Goal: Navigation & Orientation: Find specific page/section

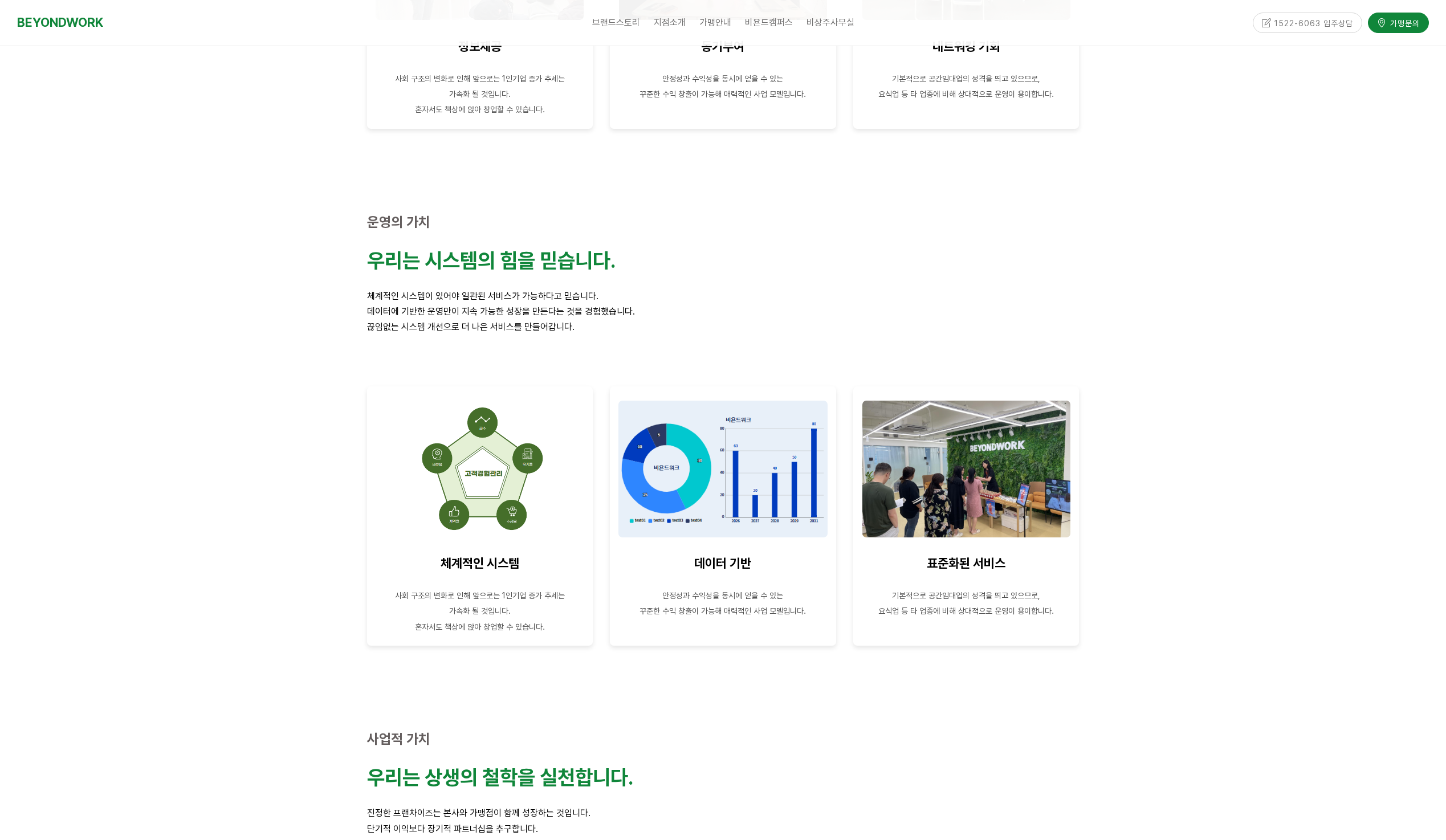
scroll to position [1329, 0]
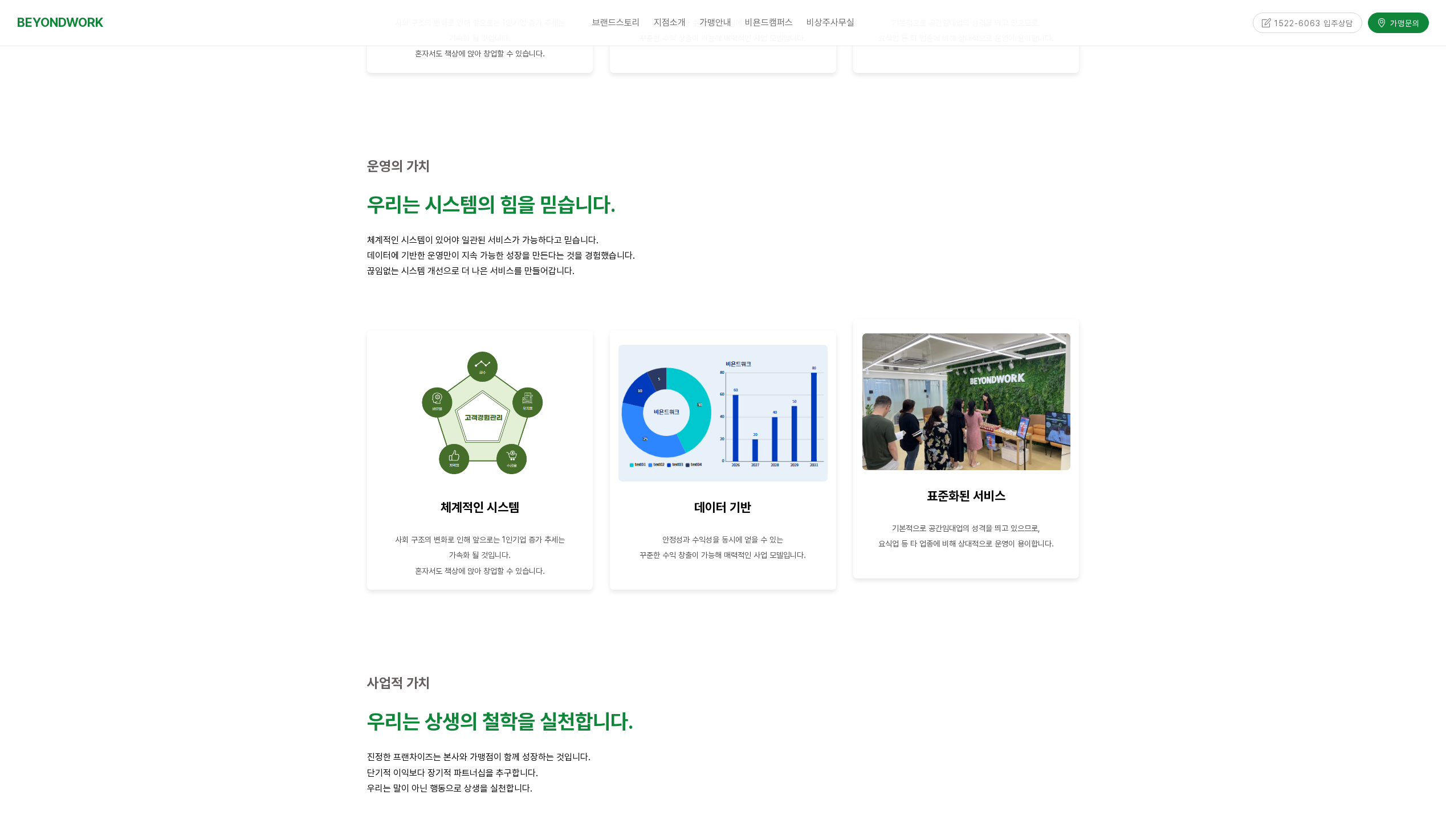
click at [988, 400] on img at bounding box center [966, 401] width 208 height 137
click at [969, 395] on img at bounding box center [966, 401] width 208 height 137
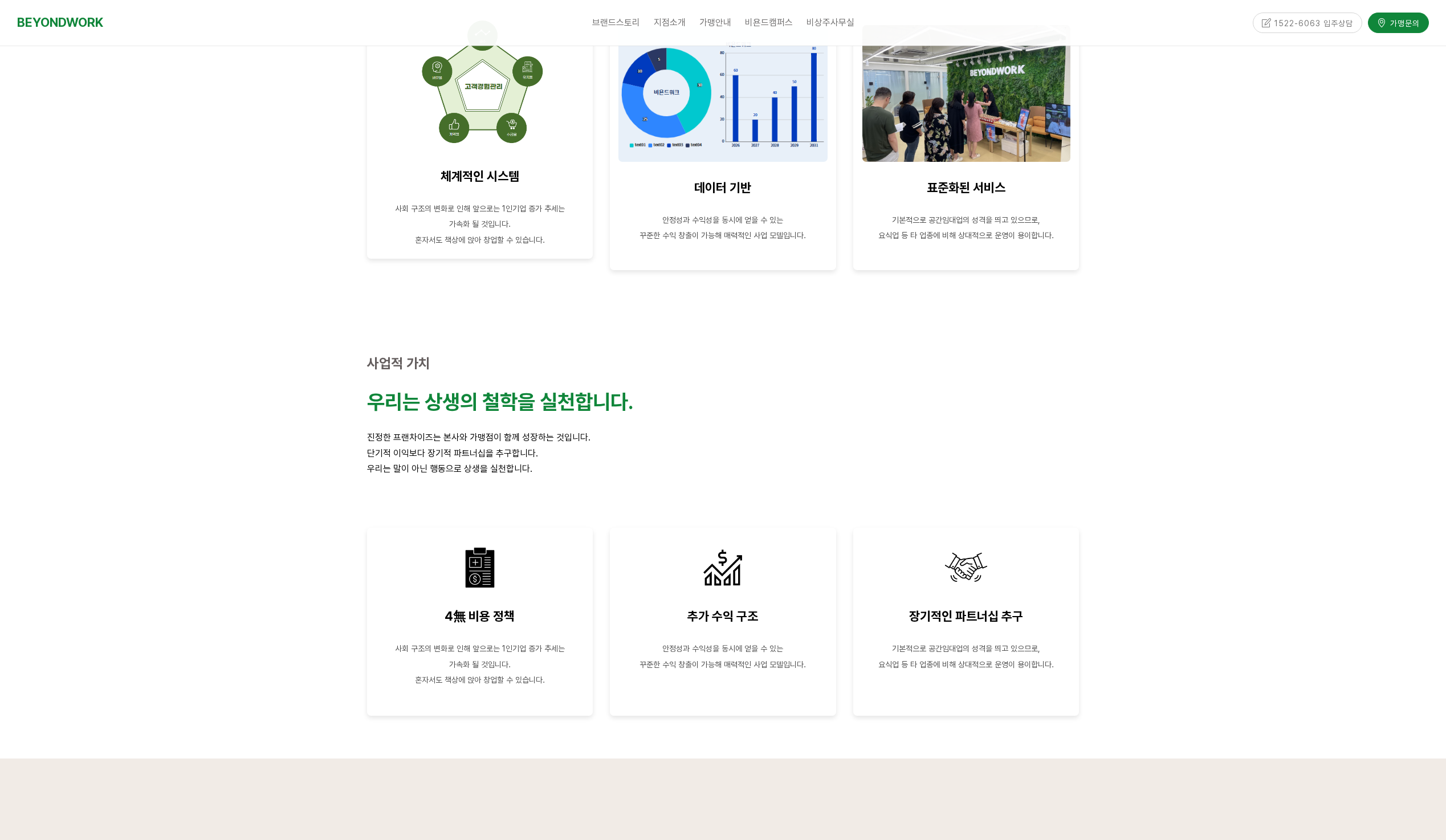
scroll to position [1590, 0]
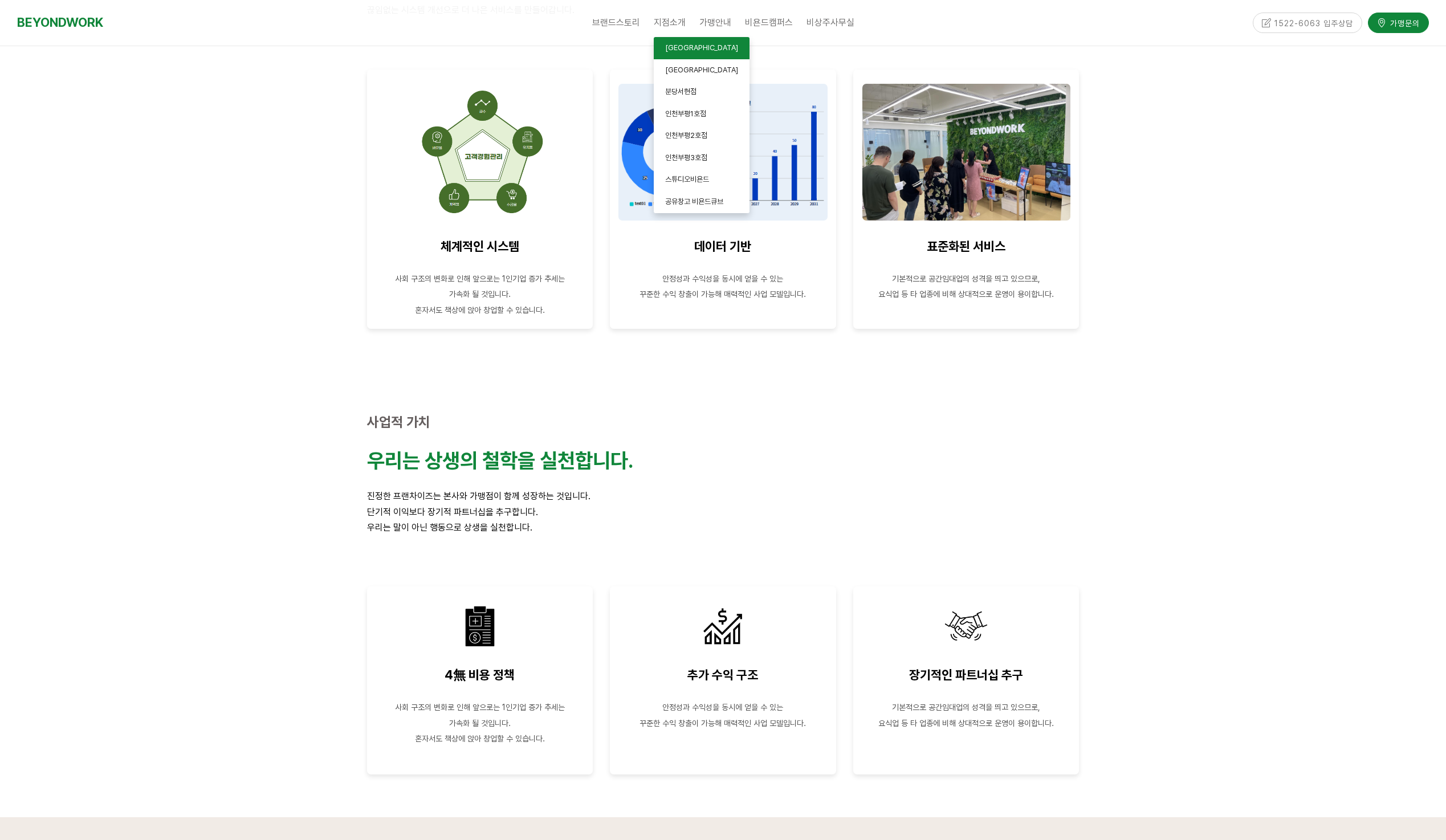
click at [688, 49] on span "[GEOGRAPHIC_DATA]" at bounding box center [701, 47] width 73 height 8
click at [679, 48] on span "[GEOGRAPHIC_DATA]" at bounding box center [701, 47] width 73 height 8
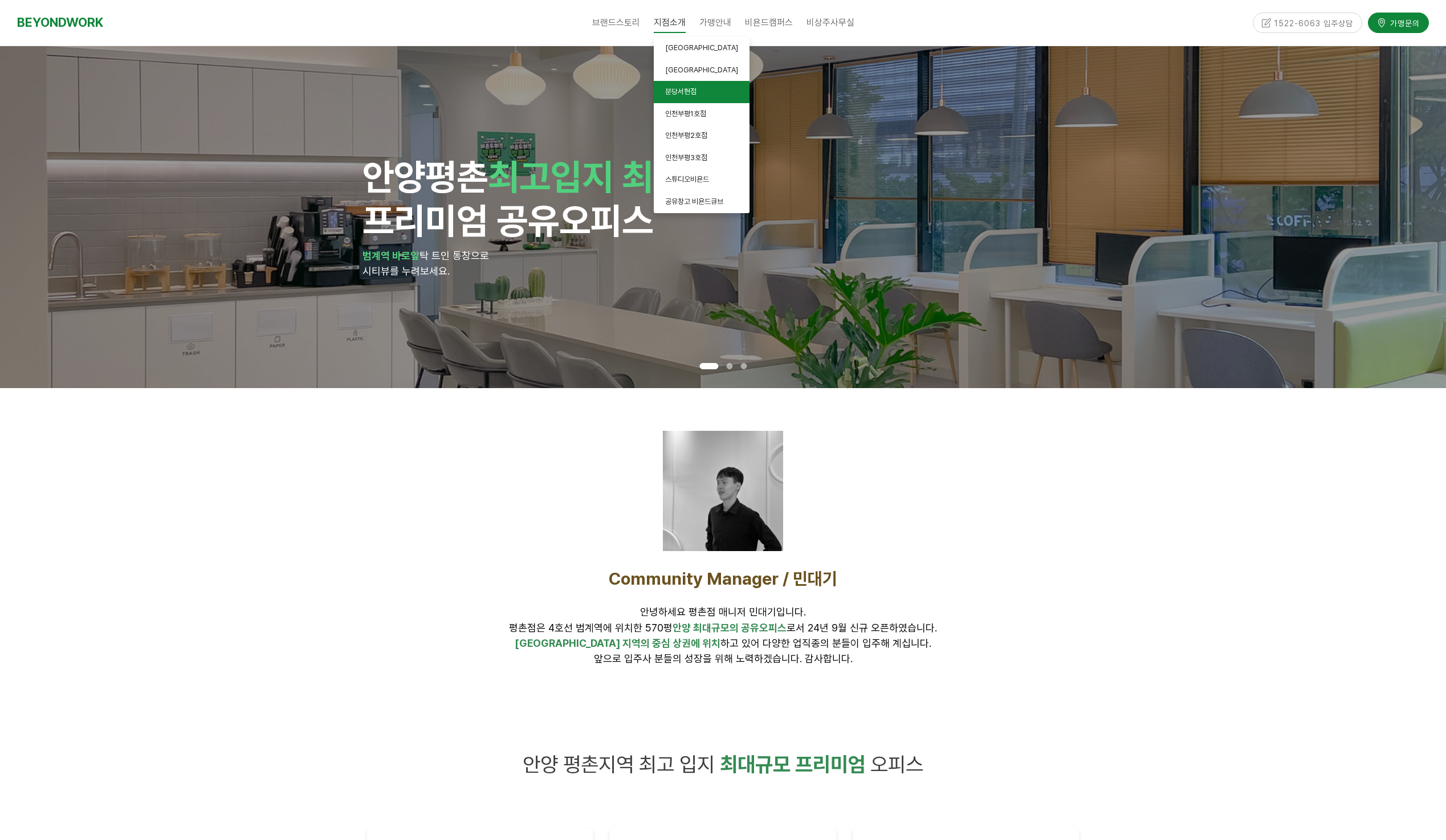
click at [689, 95] on span "분당서현점" at bounding box center [680, 91] width 31 height 8
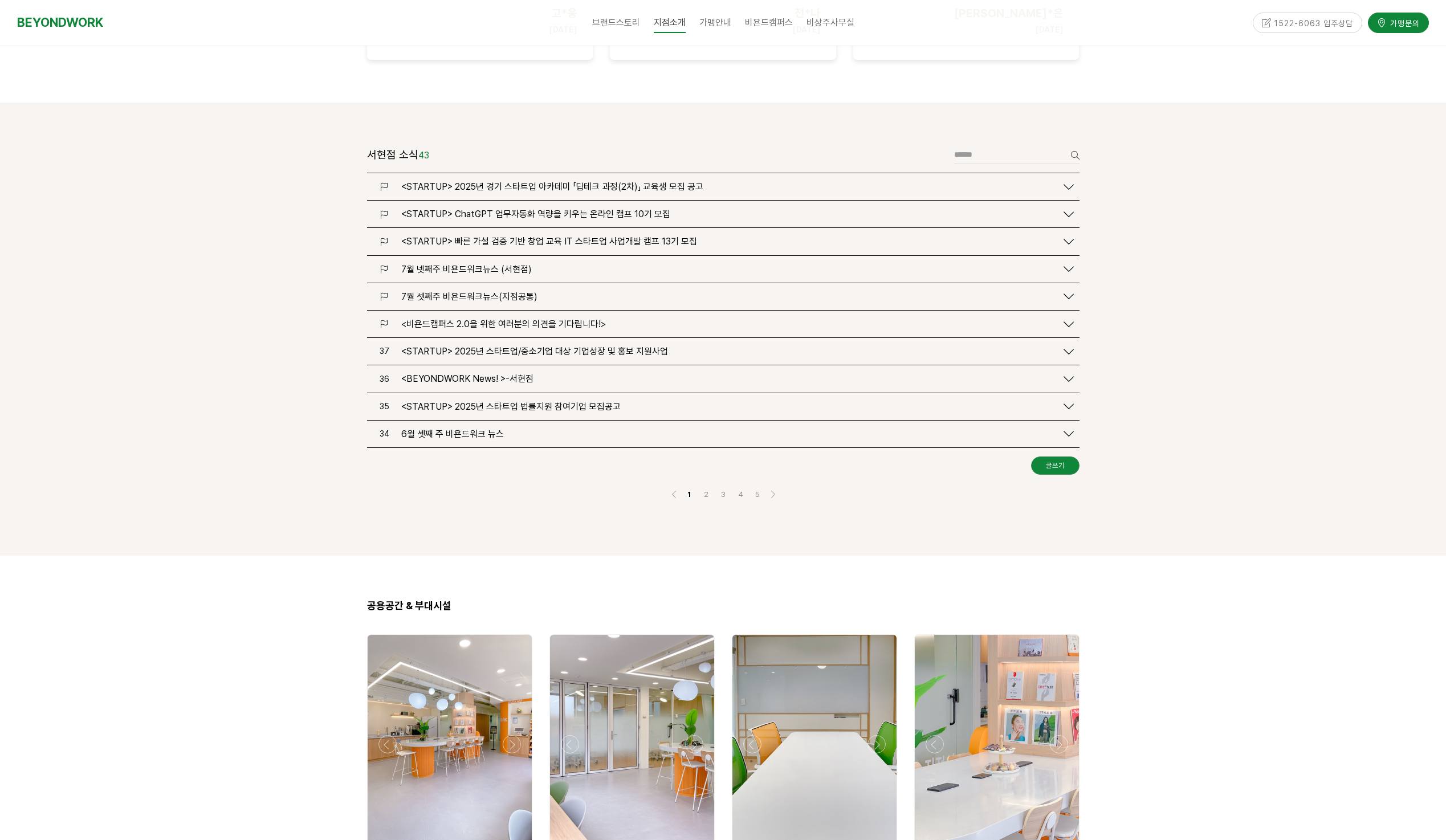
scroll to position [1235, 0]
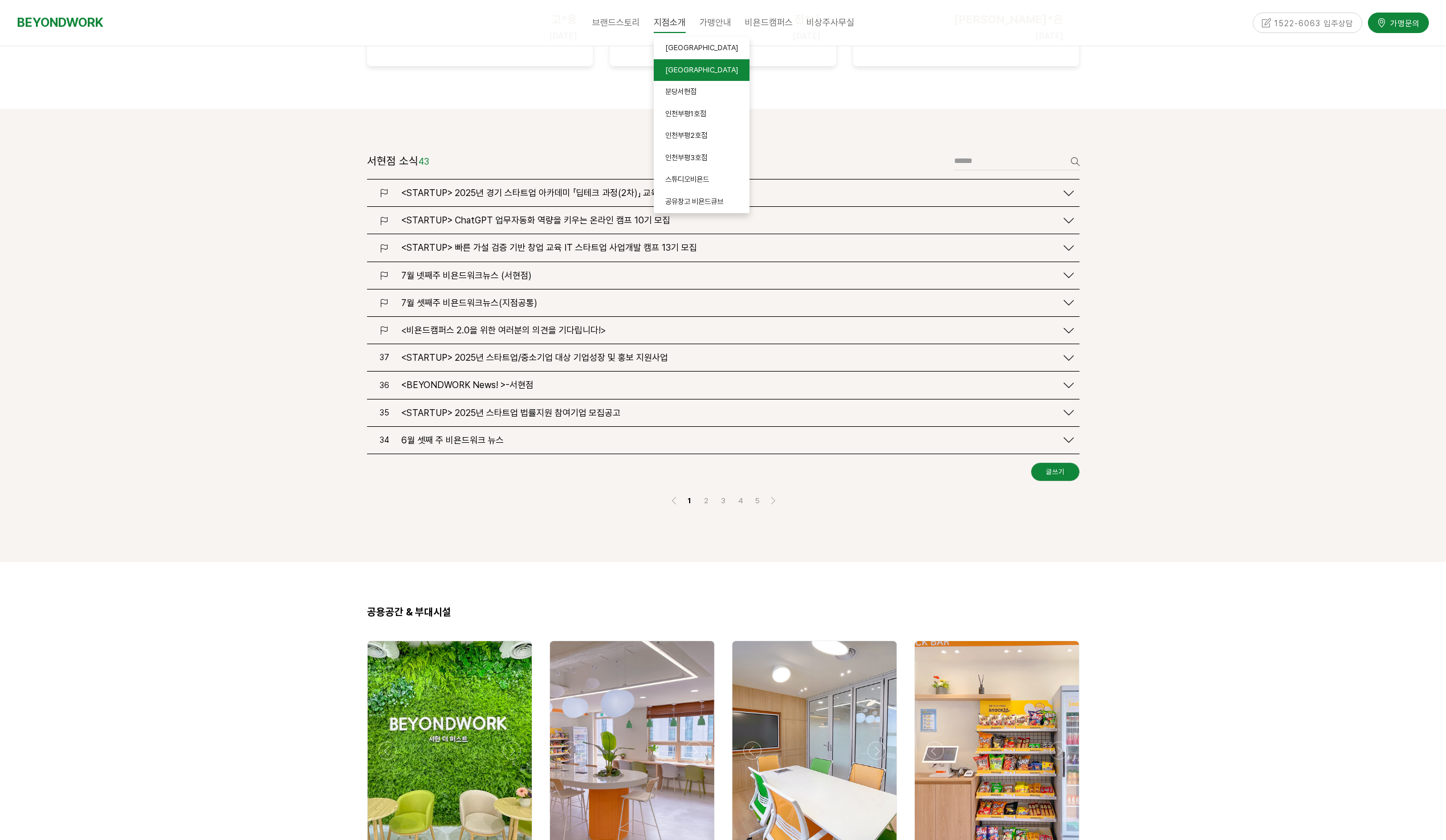
click at [690, 71] on span "[GEOGRAPHIC_DATA]" at bounding box center [701, 70] width 73 height 8
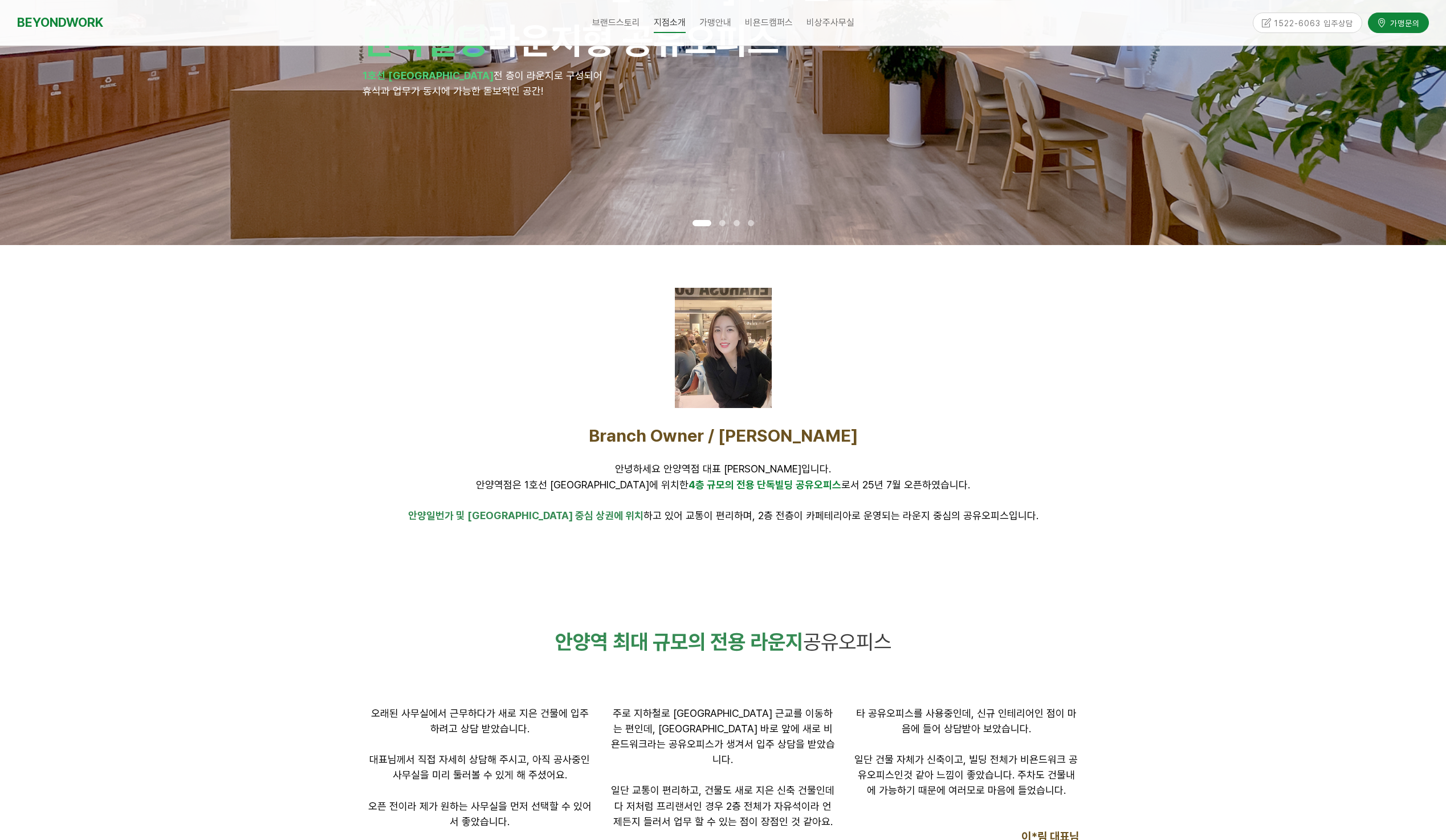
scroll to position [380, 0]
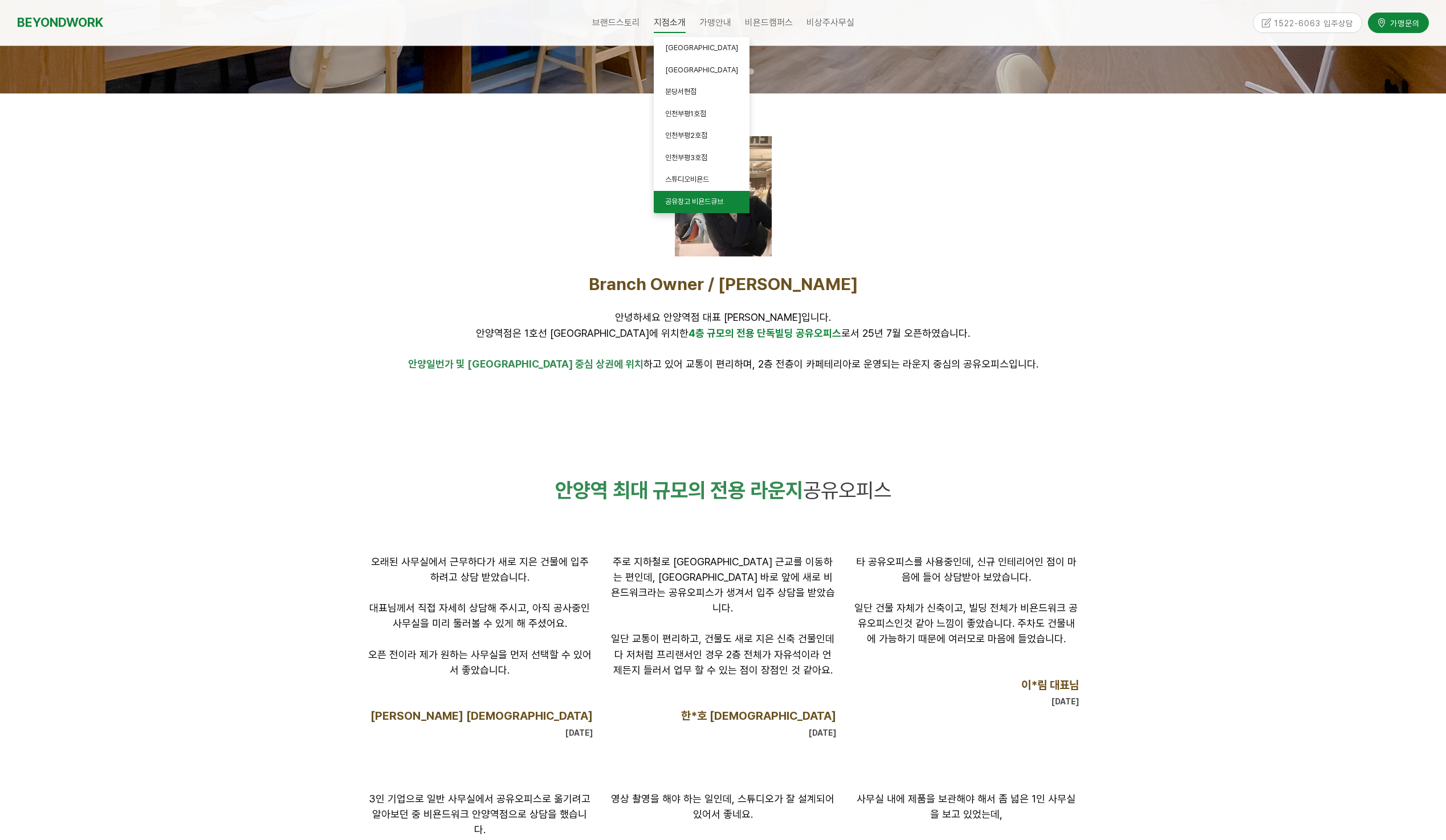
click at [690, 202] on span "공유창고 비욘드큐브" at bounding box center [694, 201] width 58 height 8
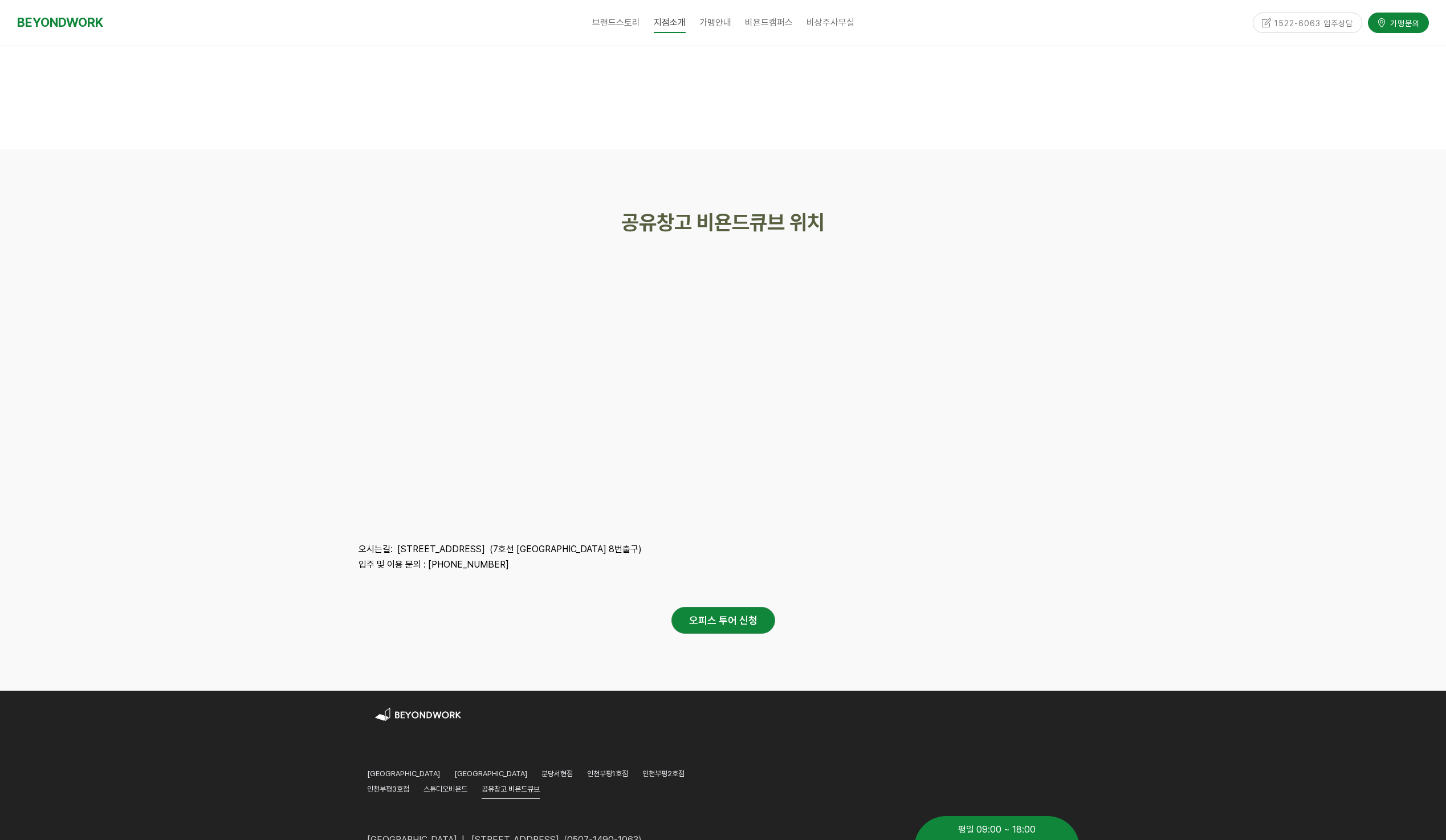
scroll to position [2625, 0]
